Goal: Transaction & Acquisition: Subscribe to service/newsletter

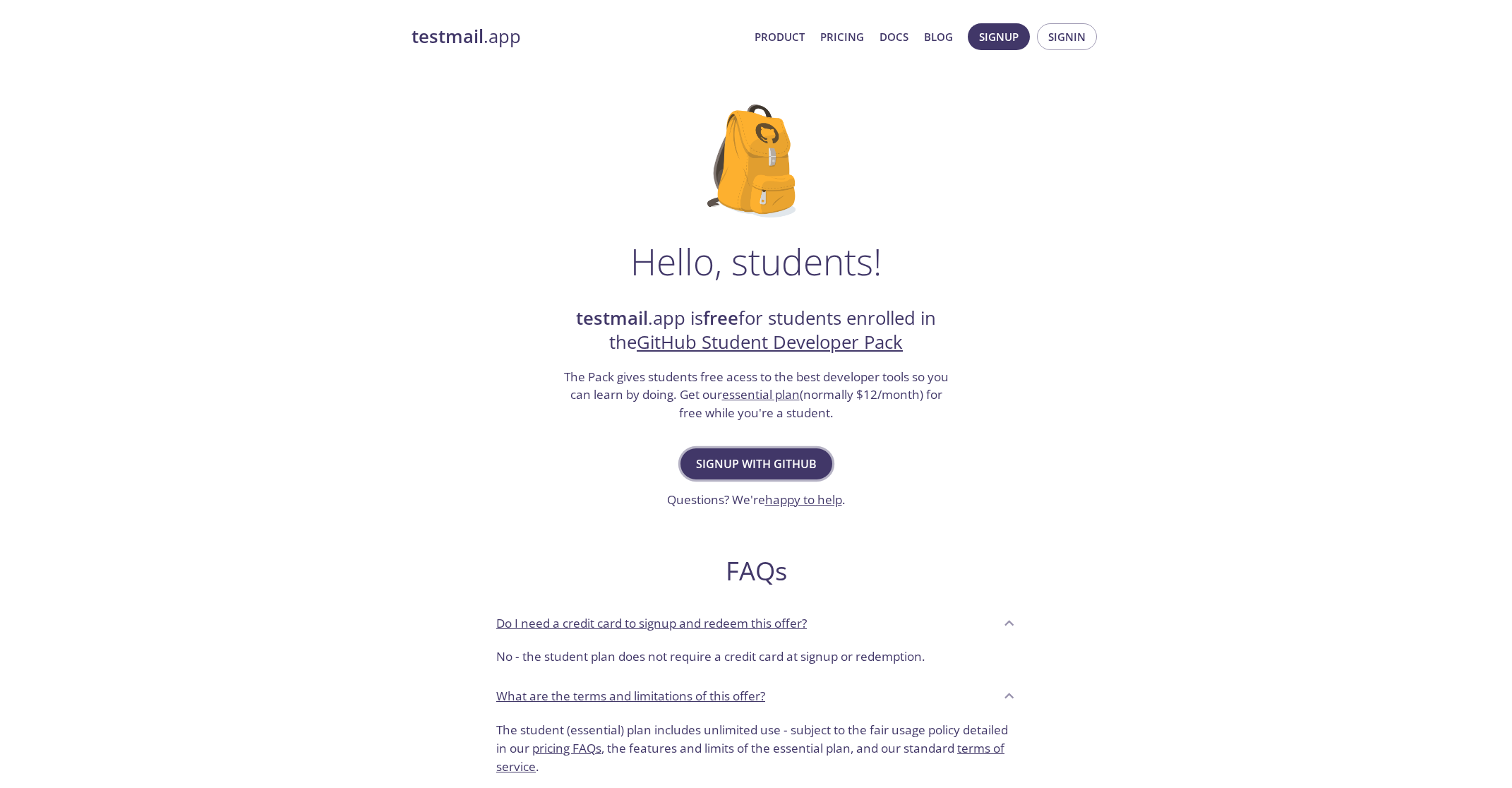
click at [769, 463] on span "Signup with GitHub" at bounding box center [756, 463] width 121 height 19
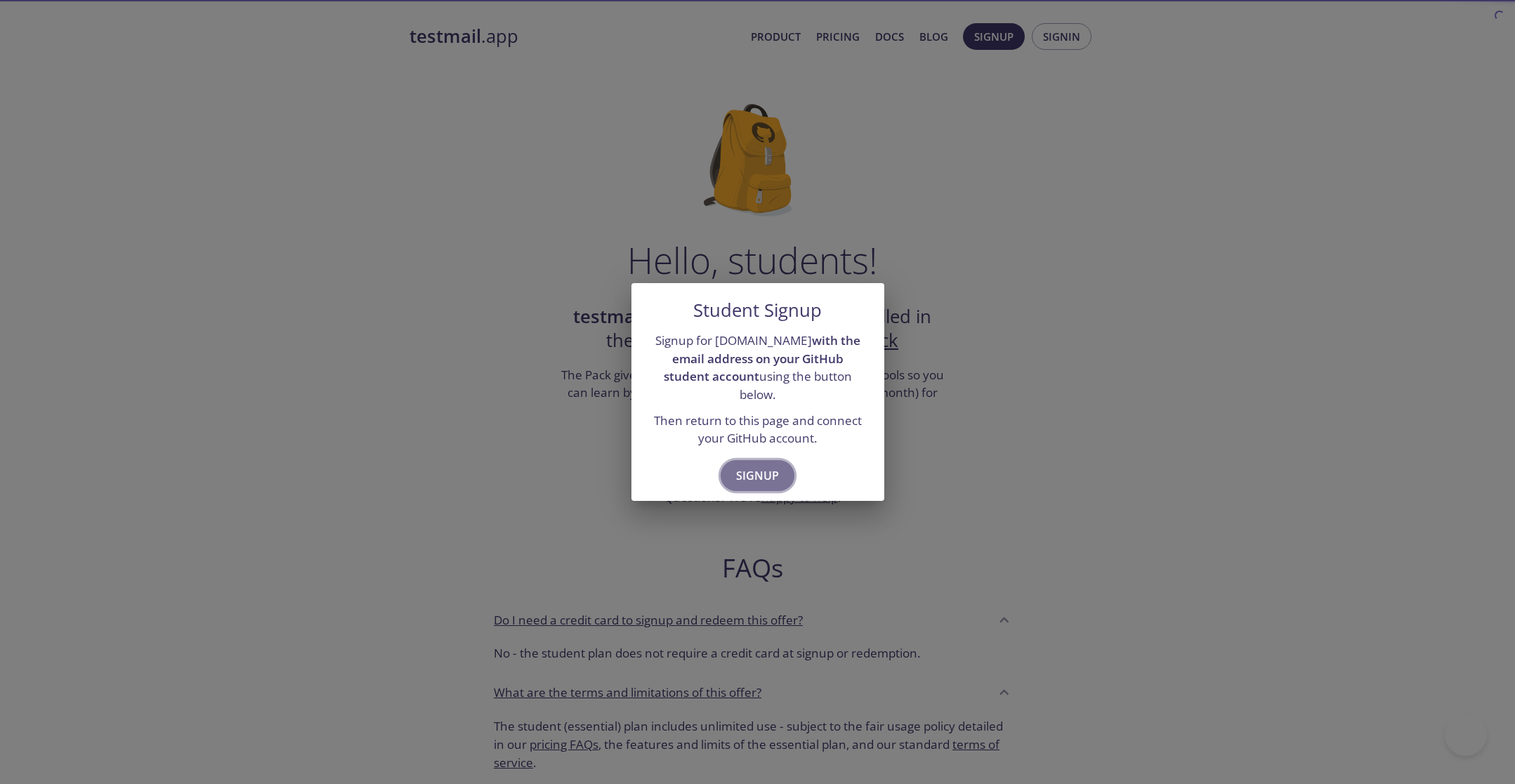
click at [758, 472] on span "Signup" at bounding box center [758, 475] width 43 height 19
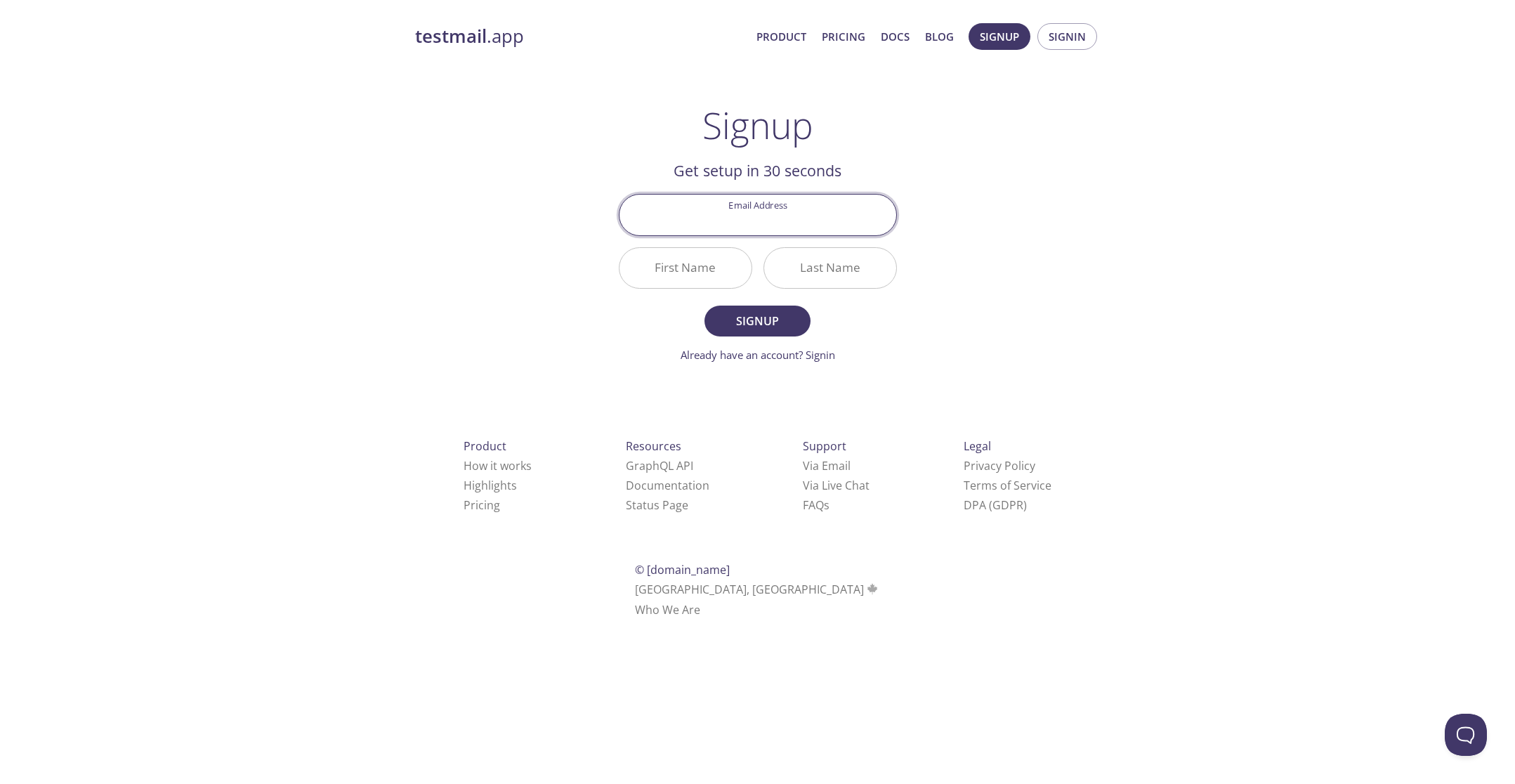
click at [758, 222] on input "Email Address" at bounding box center [758, 214] width 277 height 40
click at [943, 213] on div "testmail .app Product Pricing Docs Blog Signup Signin Signup Get setup in 30 se…" at bounding box center [758, 336] width 720 height 645
click at [761, 213] on input "Email Address" at bounding box center [758, 214] width 277 height 40
type input "[EMAIL_ADDRESS][DOMAIN_NAME]"
click at [735, 263] on input "First Name" at bounding box center [685, 268] width 132 height 40
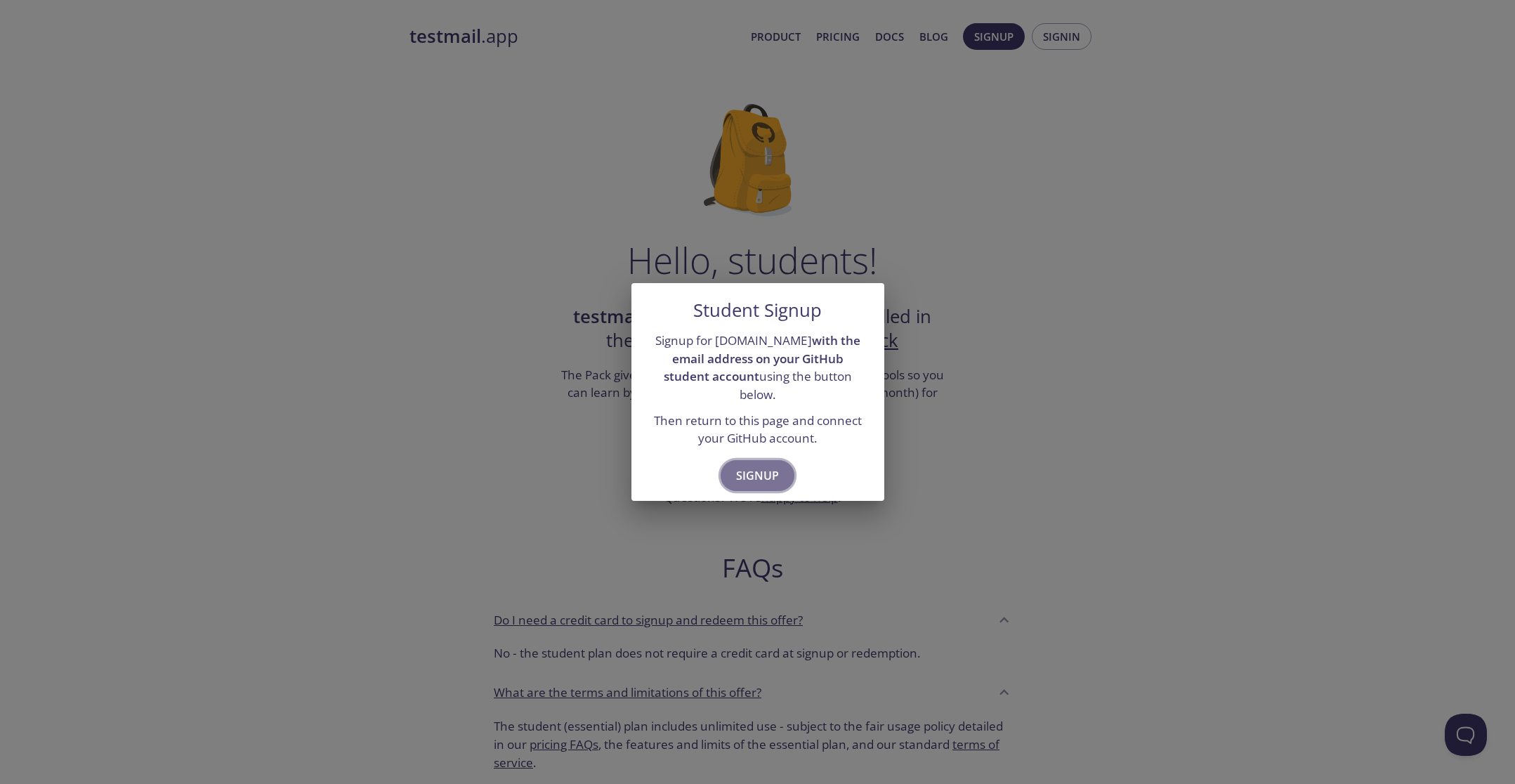
click at [764, 467] on span "Signup" at bounding box center [758, 475] width 43 height 19
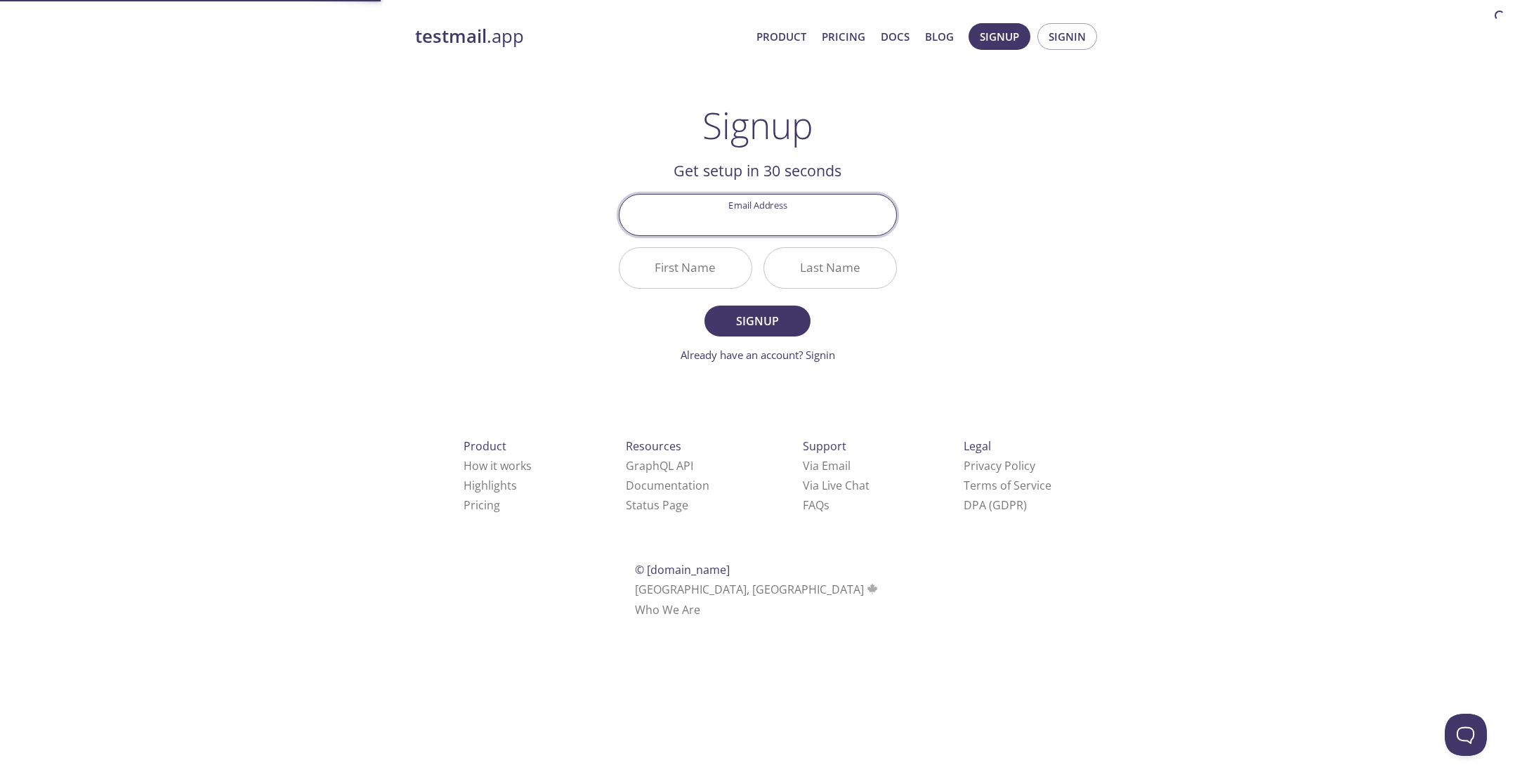
click at [761, 225] on input "Email Address" at bounding box center [758, 214] width 277 height 40
type input "[EMAIL_ADDRESS][DOMAIN_NAME]"
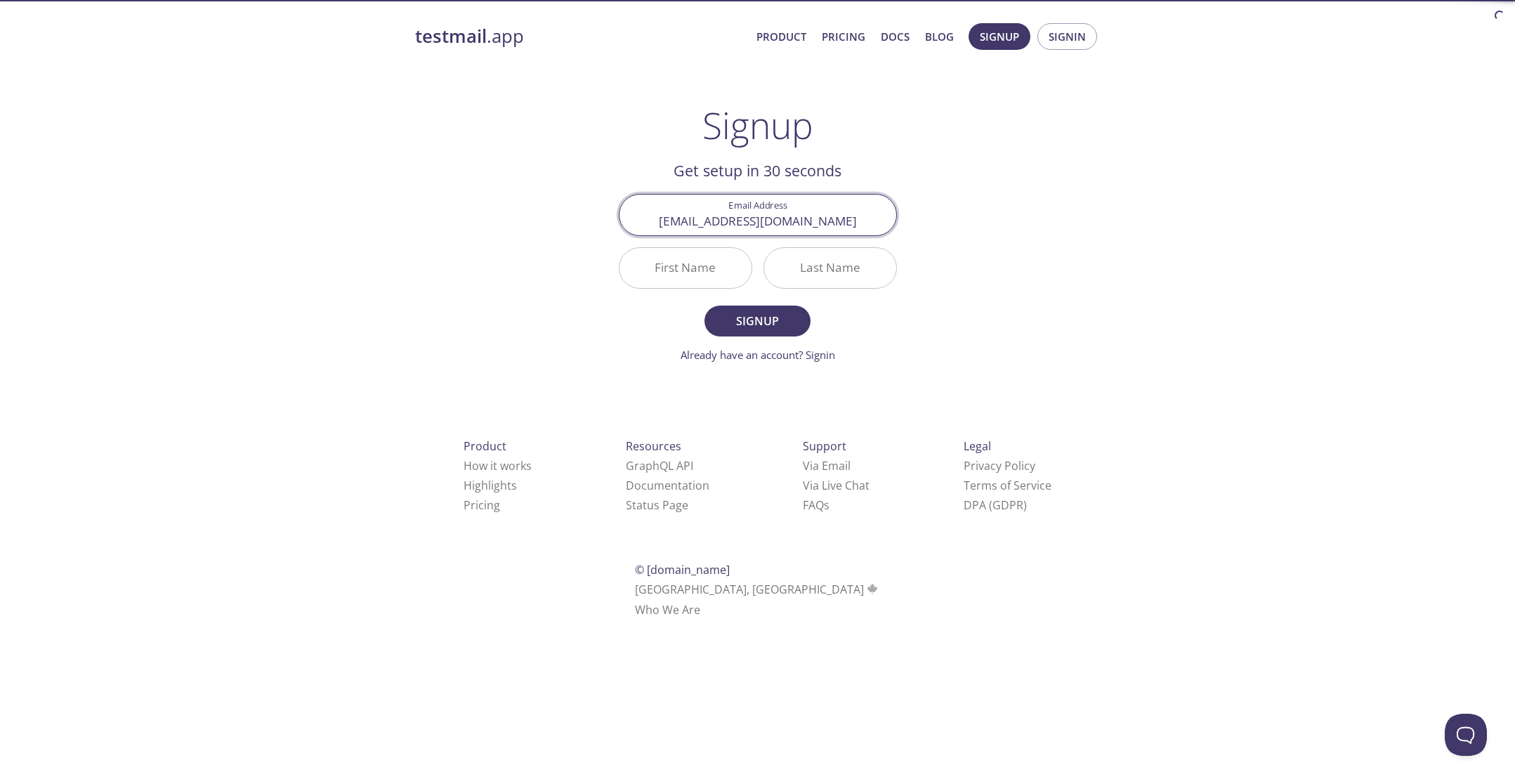
click at [699, 273] on input "First Name" at bounding box center [685, 268] width 132 height 40
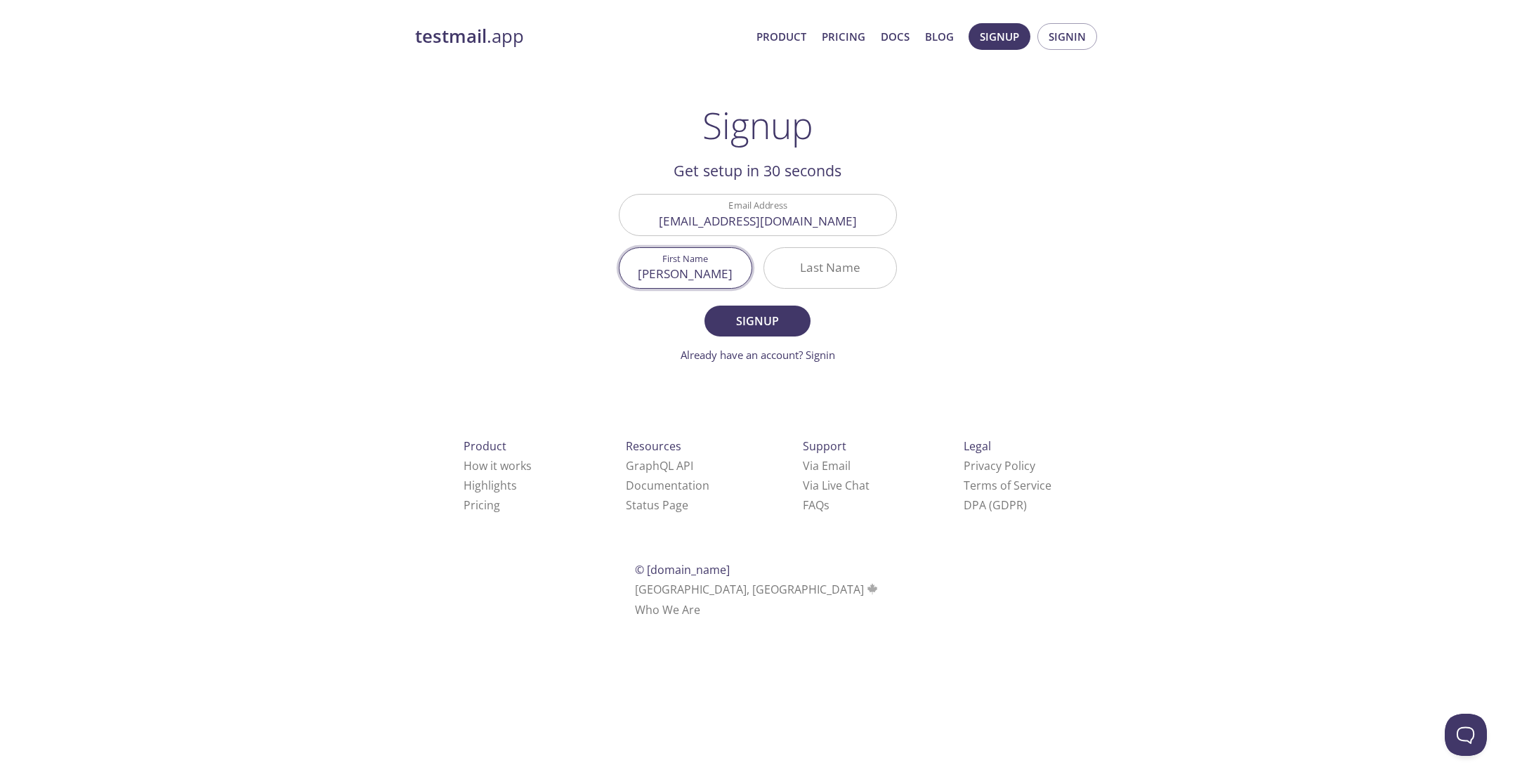
type input "[PERSON_NAME]"
click at [827, 268] on input "Last Name" at bounding box center [829, 268] width 132 height 40
type input "Yousry"
click at [764, 312] on span "Signup" at bounding box center [757, 320] width 75 height 19
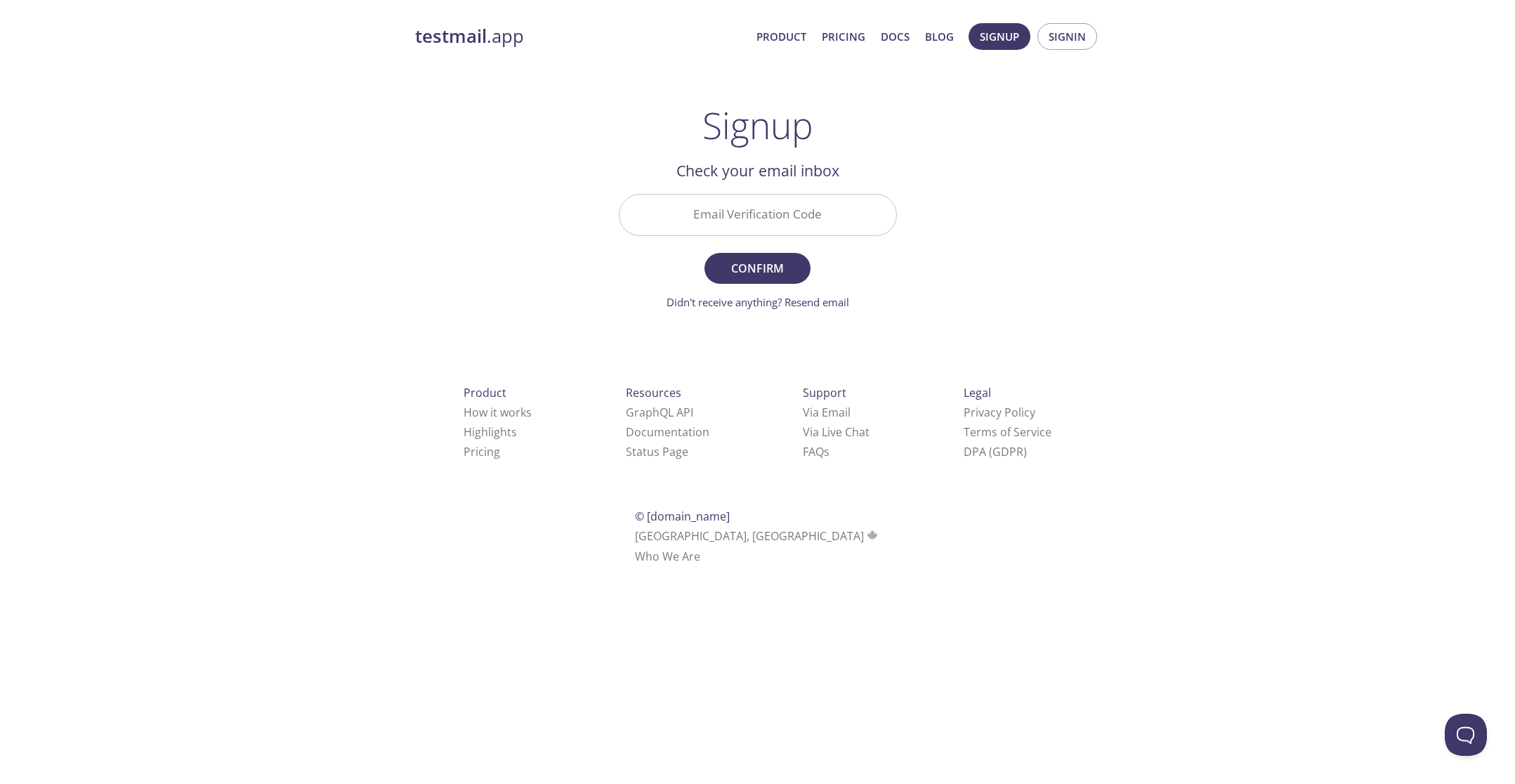
click at [776, 218] on input "Email Verification Code" at bounding box center [758, 214] width 277 height 40
paste input "H3LKYJU"
type input "H3LKYJU"
click at [770, 255] on button "Confirm" at bounding box center [758, 269] width 105 height 31
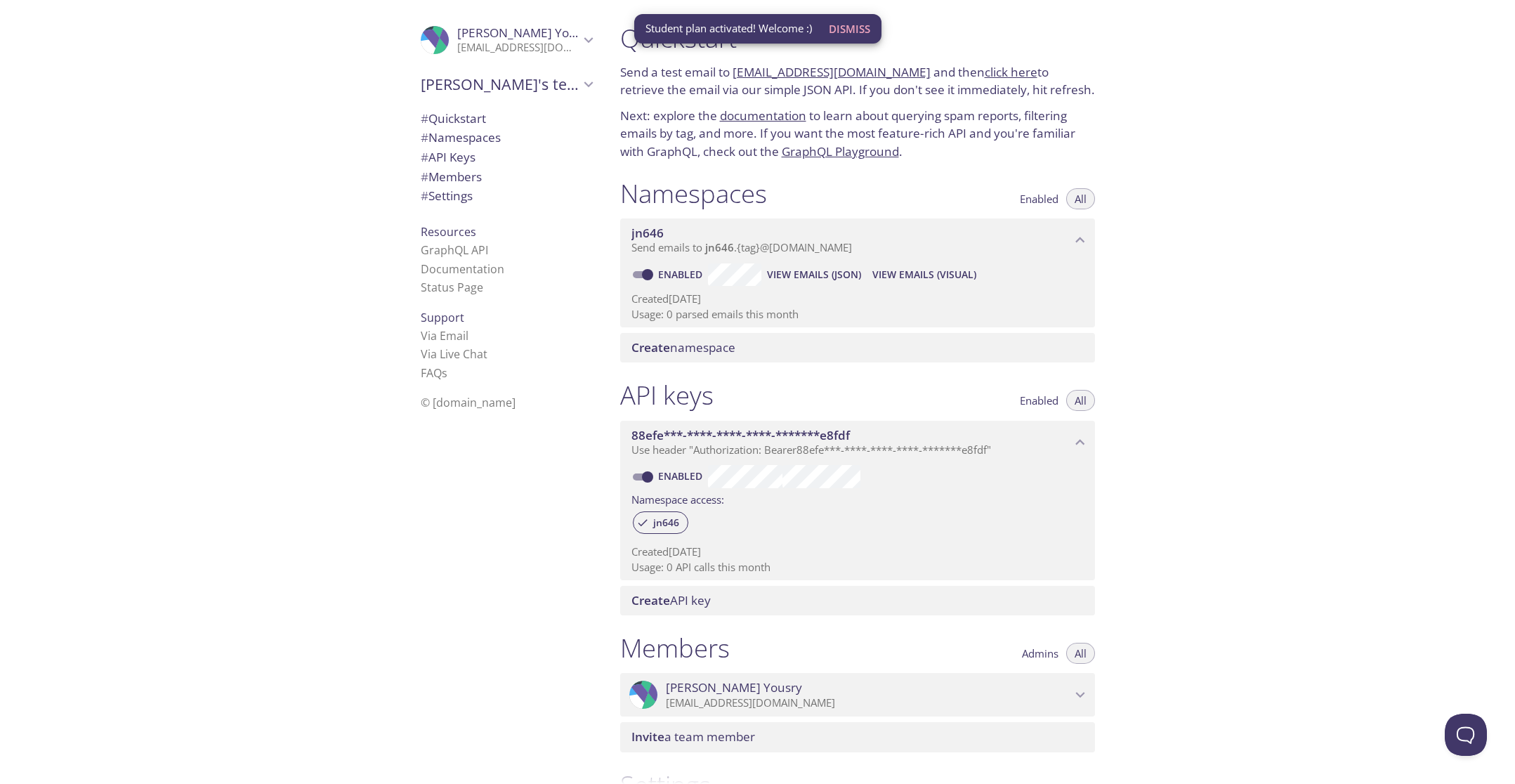
click at [846, 27] on span "Dismiss" at bounding box center [850, 29] width 41 height 18
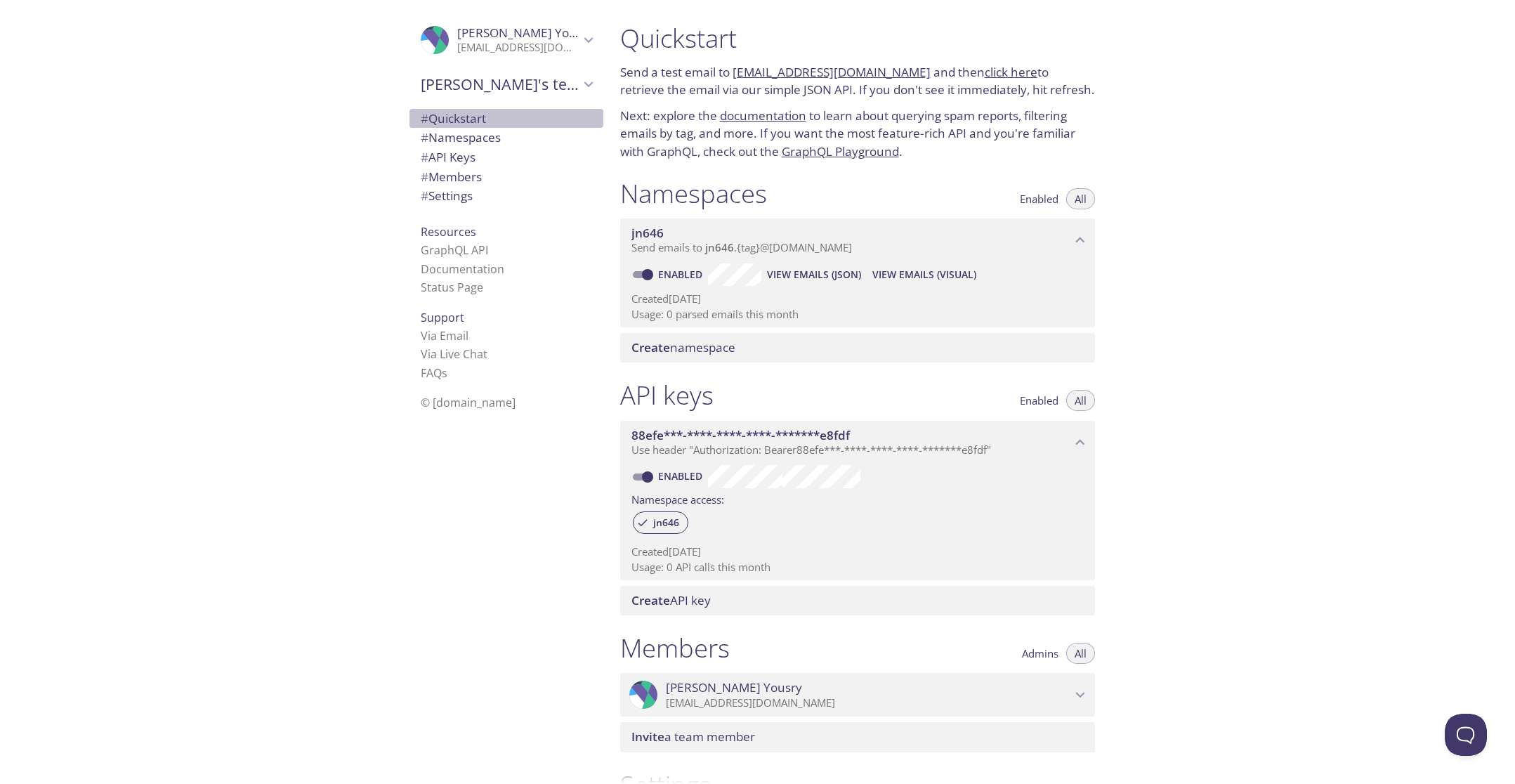
click at [482, 117] on span "# Quickstart" at bounding box center [506, 119] width 171 height 18
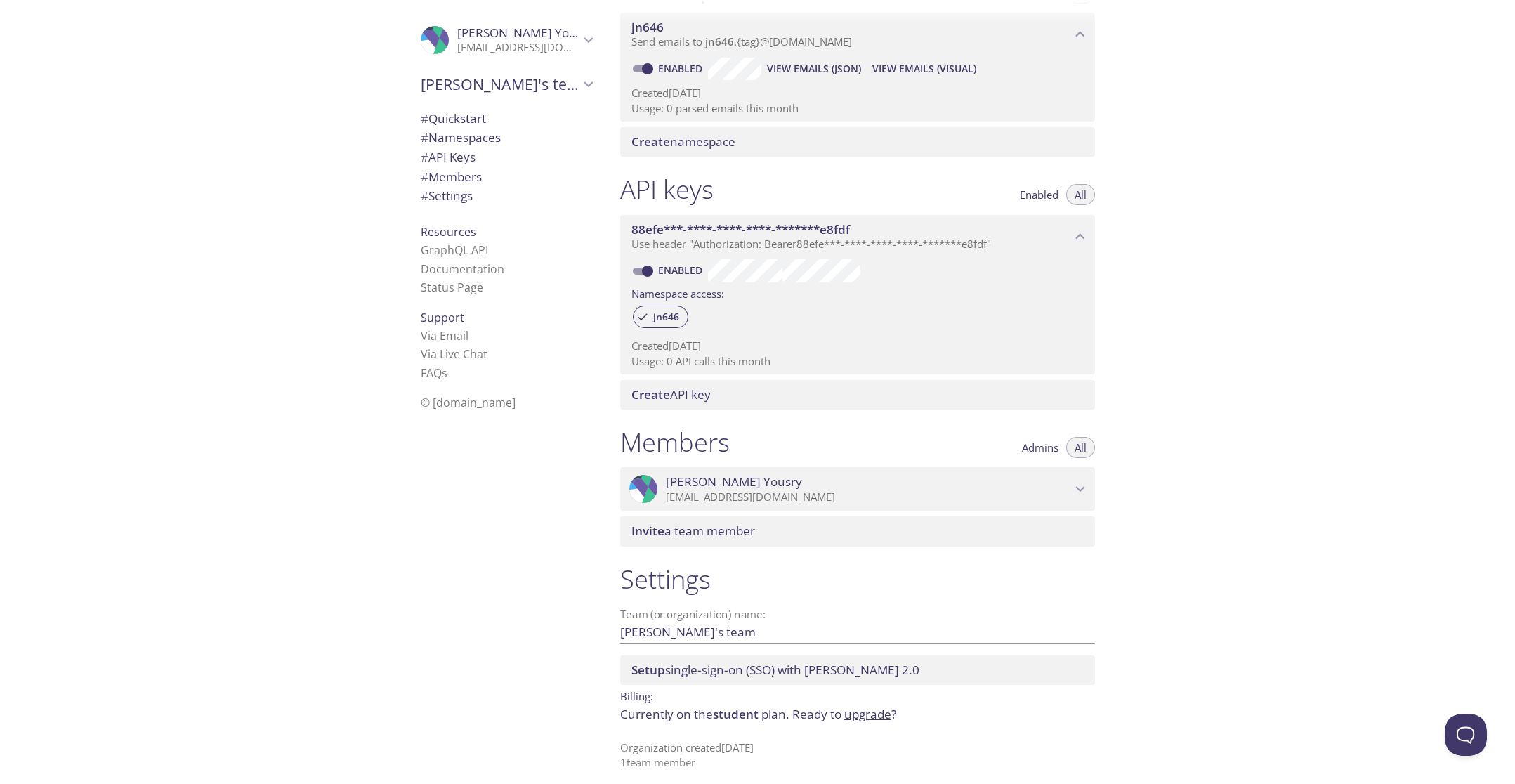
scroll to position [211, 0]
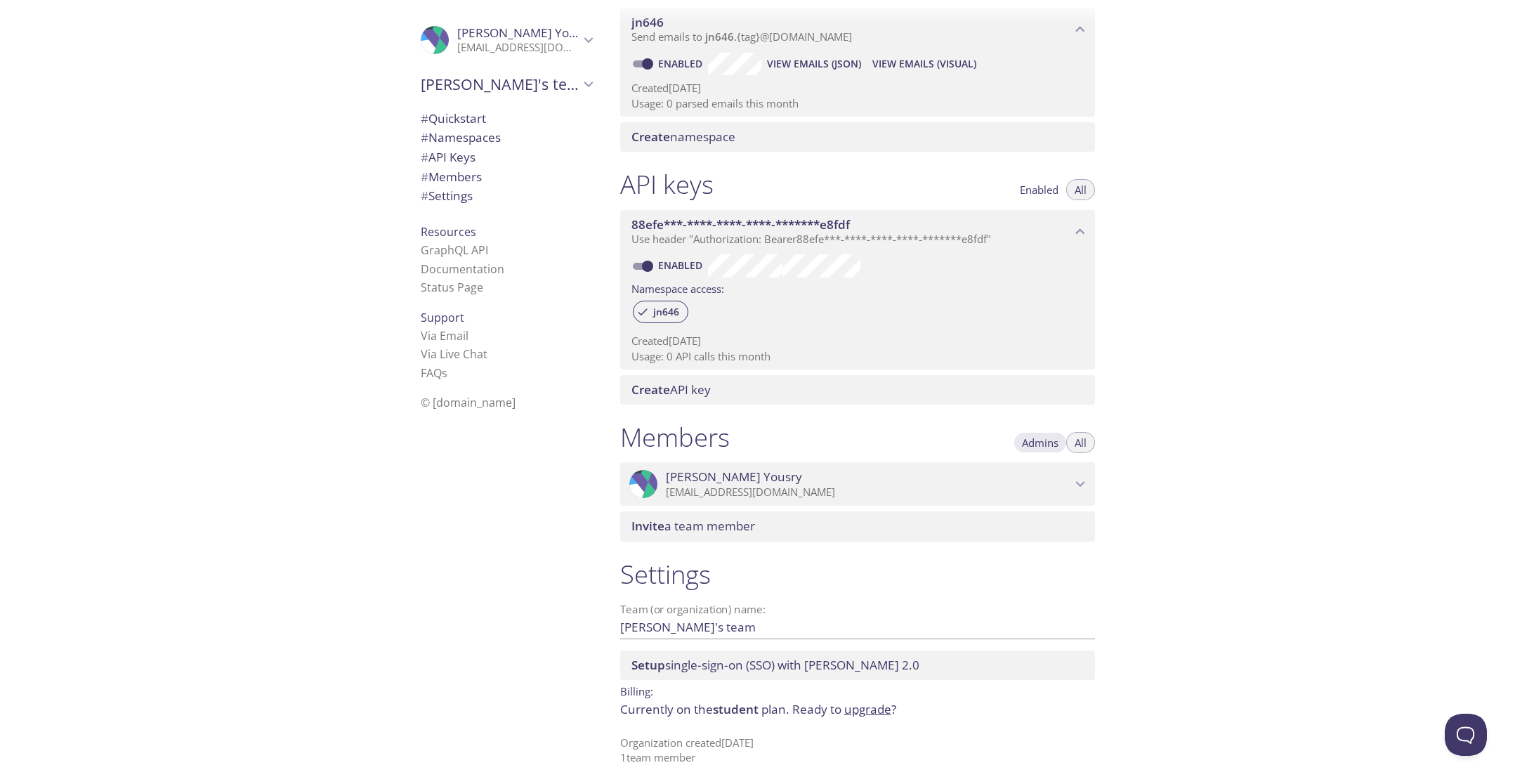
click at [1035, 443] on span "Admins" at bounding box center [1041, 443] width 37 height 0
click at [1084, 443] on span "All" at bounding box center [1081, 443] width 12 height 0
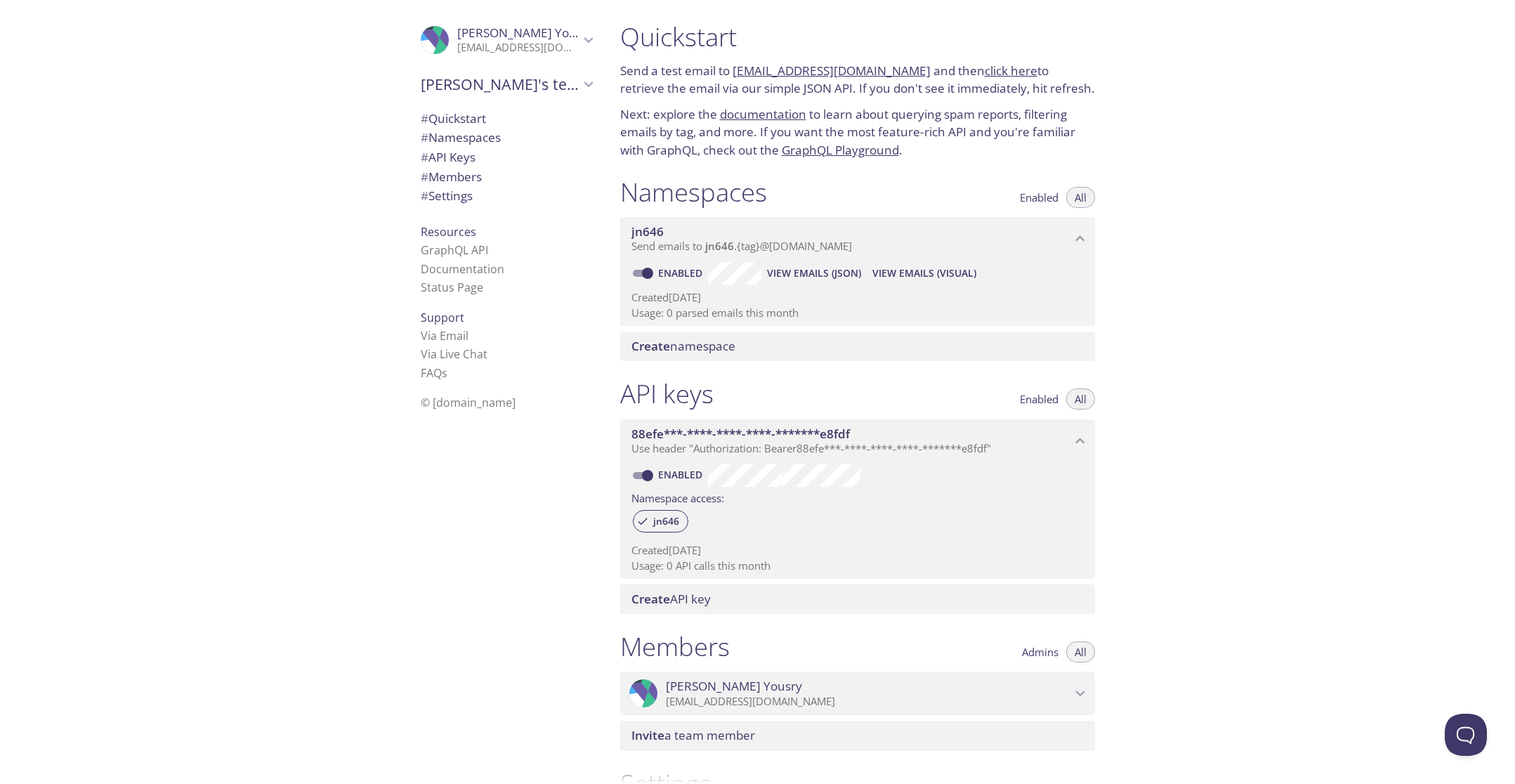
scroll to position [0, 0]
drag, startPoint x: 860, startPoint y: 138, endPoint x: 958, endPoint y: 686, distance: 556.7
click at [958, 686] on div "Quickstart Send a test email to [EMAIL_ADDRESS][DOMAIN_NAME] and then click her…" at bounding box center [863, 392] width 509 height 784
click at [1245, 467] on div "Quickstart Send a test email to [EMAIL_ADDRESS][DOMAIN_NAME] and then click her…" at bounding box center [1062, 392] width 907 height 784
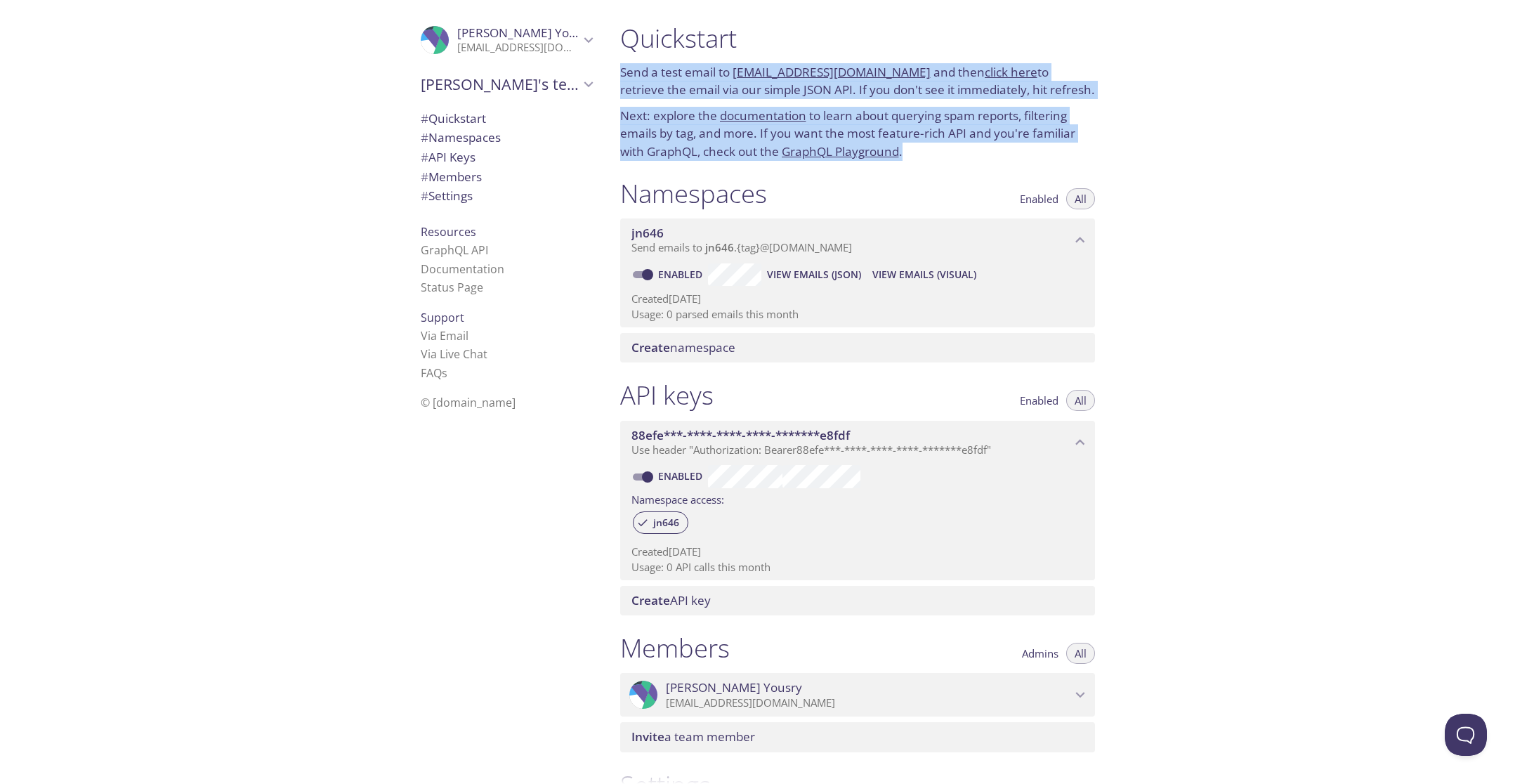
drag, startPoint x: 932, startPoint y: 157, endPoint x: 642, endPoint y: 38, distance: 313.5
click at [642, 38] on div "Quickstart Send a test email to [EMAIL_ADDRESS][DOMAIN_NAME] and then click her…" at bounding box center [858, 91] width 497 height 156
click at [954, 164] on div "Quickstart Send a test email to [EMAIL_ADDRESS][DOMAIN_NAME] and then click her…" at bounding box center [858, 91] width 497 height 156
